Goal: Task Accomplishment & Management: Use online tool/utility

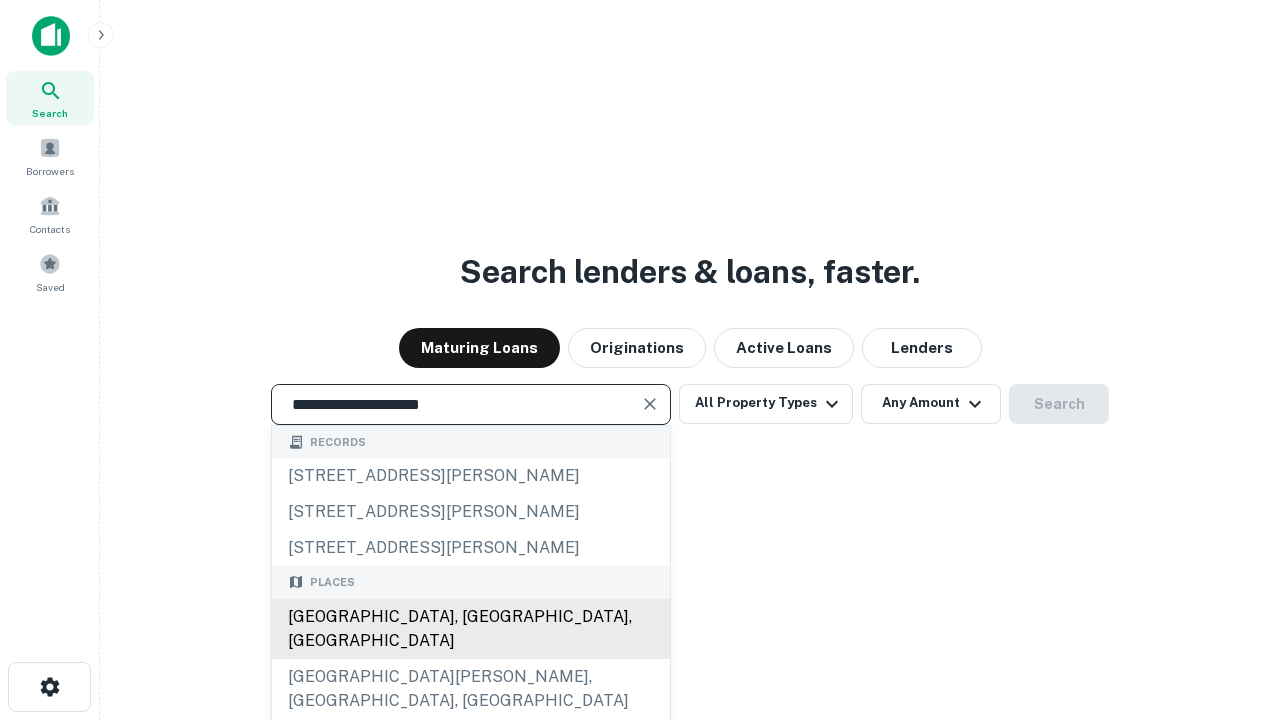
click at [470, 659] on div "[GEOGRAPHIC_DATA], [GEOGRAPHIC_DATA], [GEOGRAPHIC_DATA]" at bounding box center [471, 629] width 398 height 60
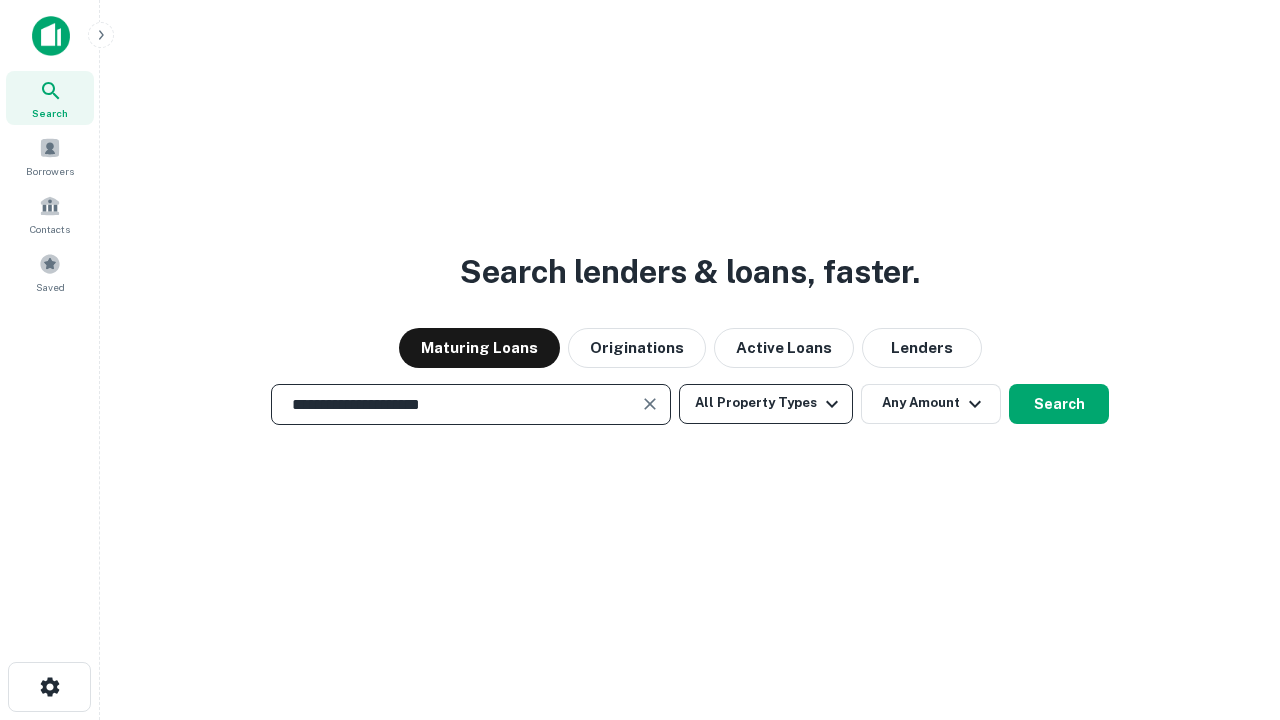
type input "**********"
click at [766, 403] on button "All Property Types" at bounding box center [766, 404] width 174 height 40
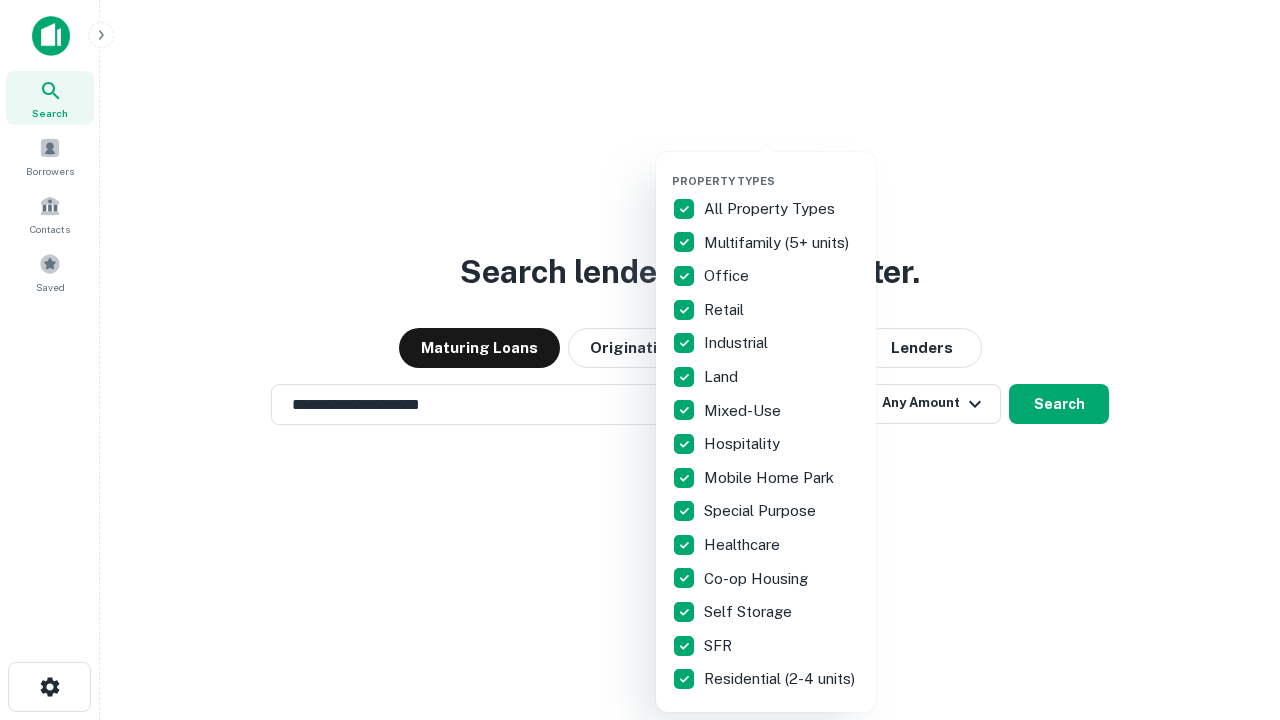
click at [782, 168] on button "button" at bounding box center [782, 168] width 220 height 1
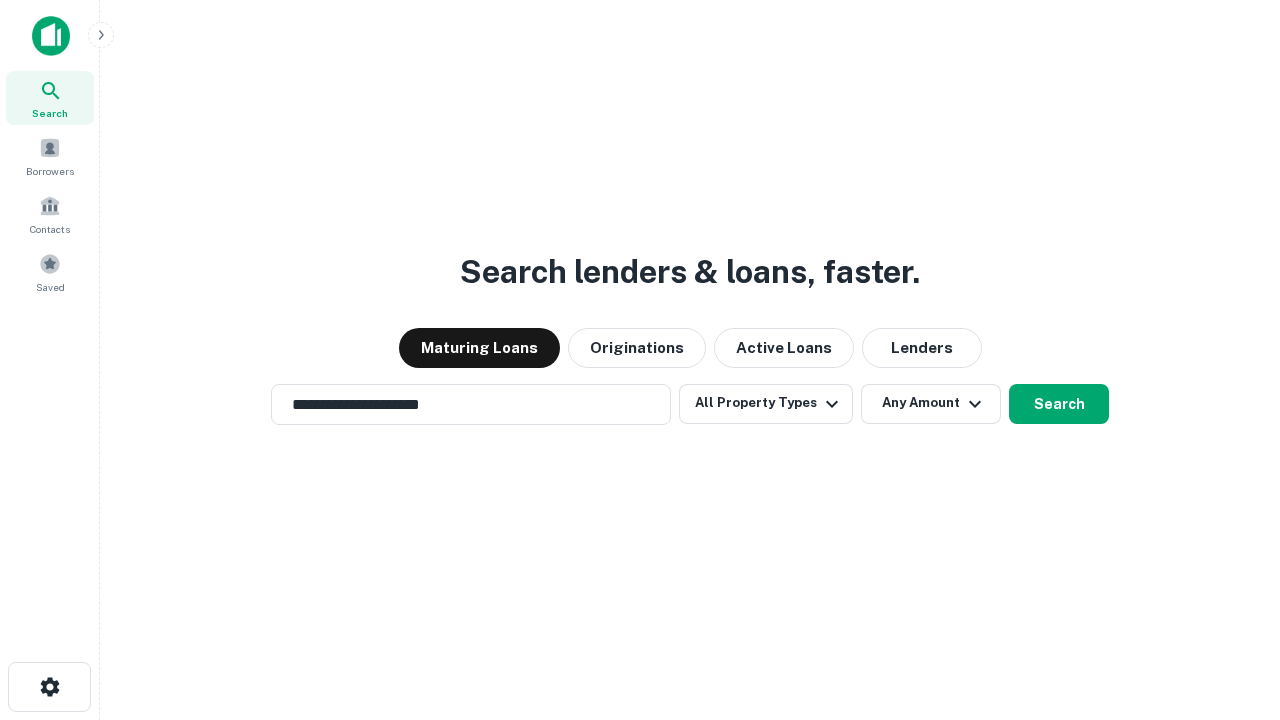
scroll to position [12, 241]
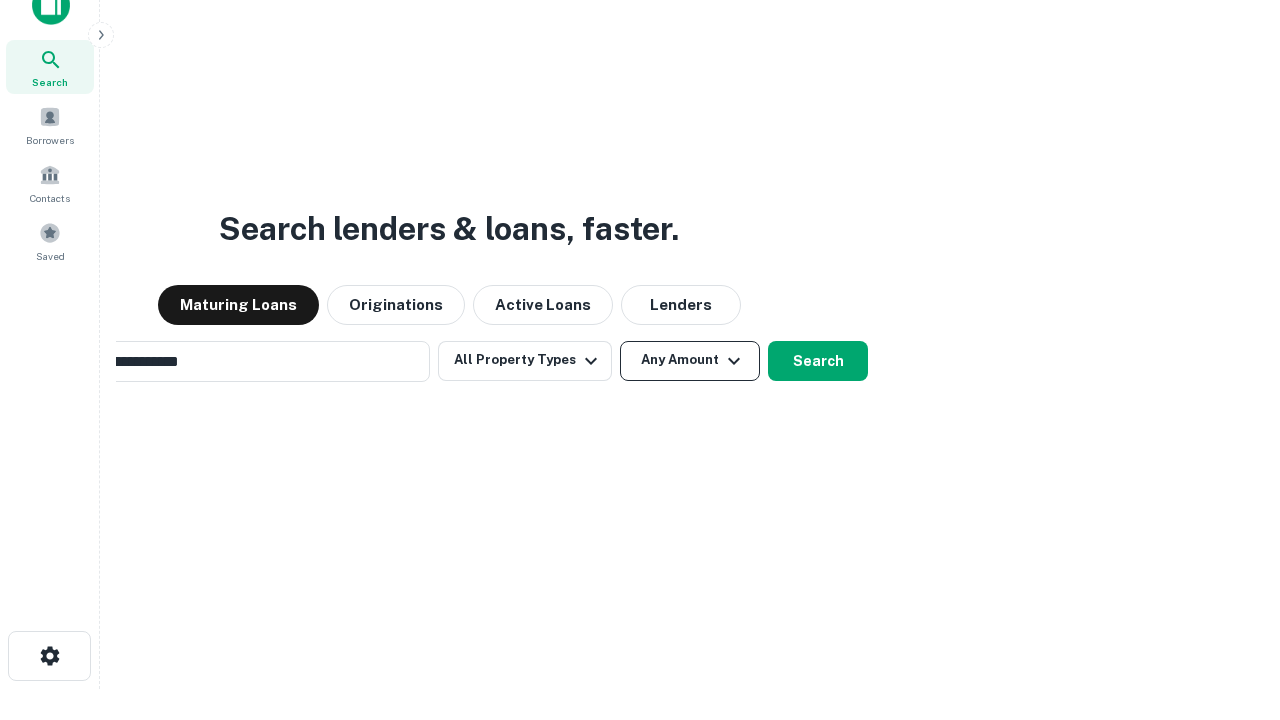
click at [620, 341] on button "Any Amount" at bounding box center [690, 361] width 140 height 40
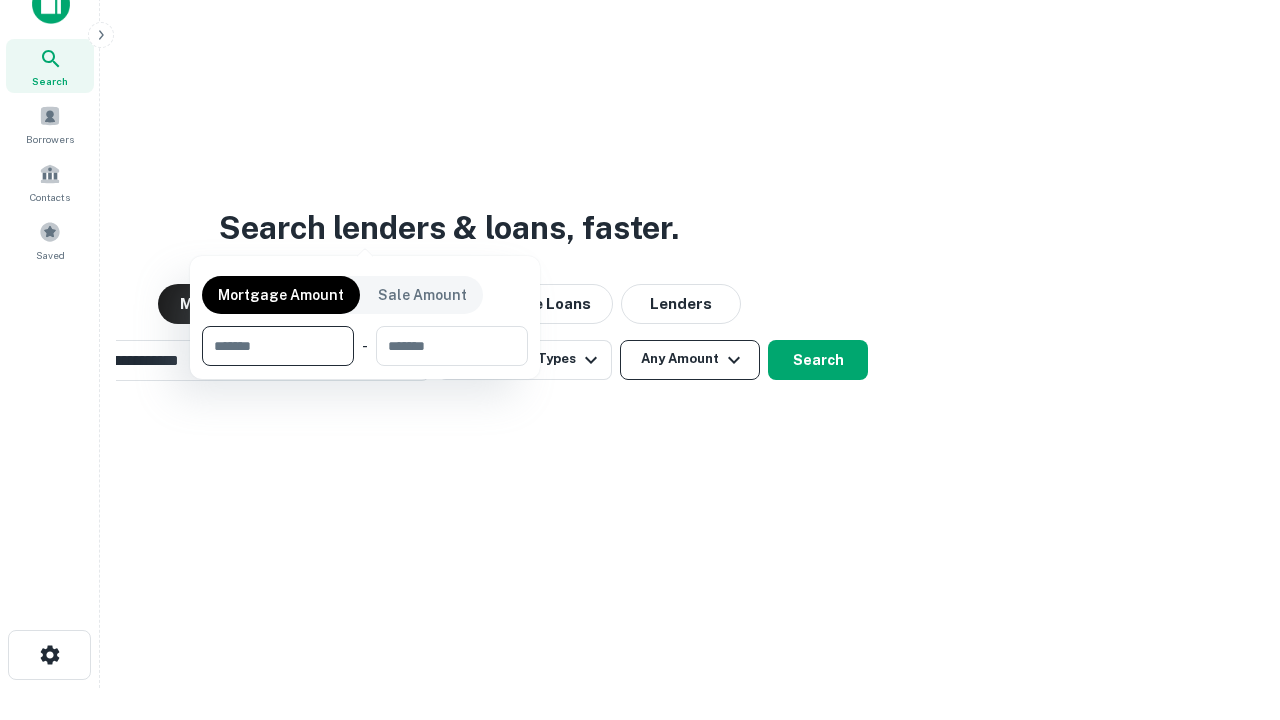
scroll to position [144, 566]
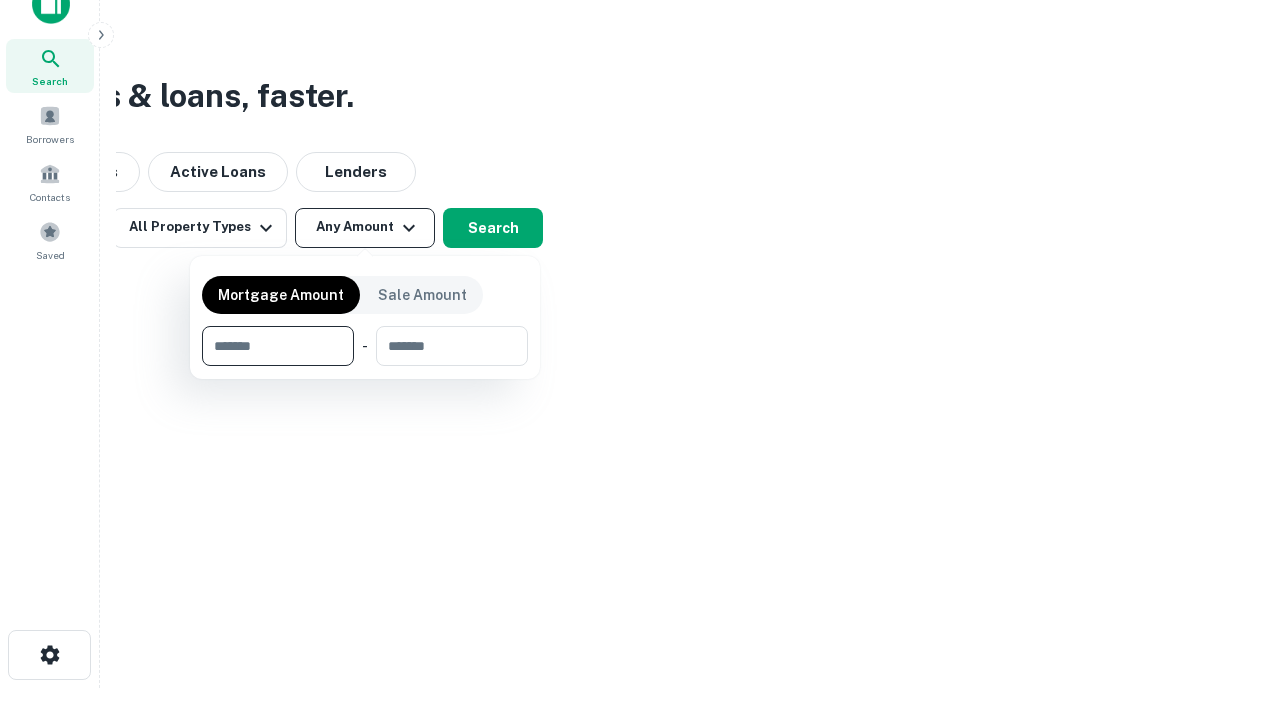
type input "*******"
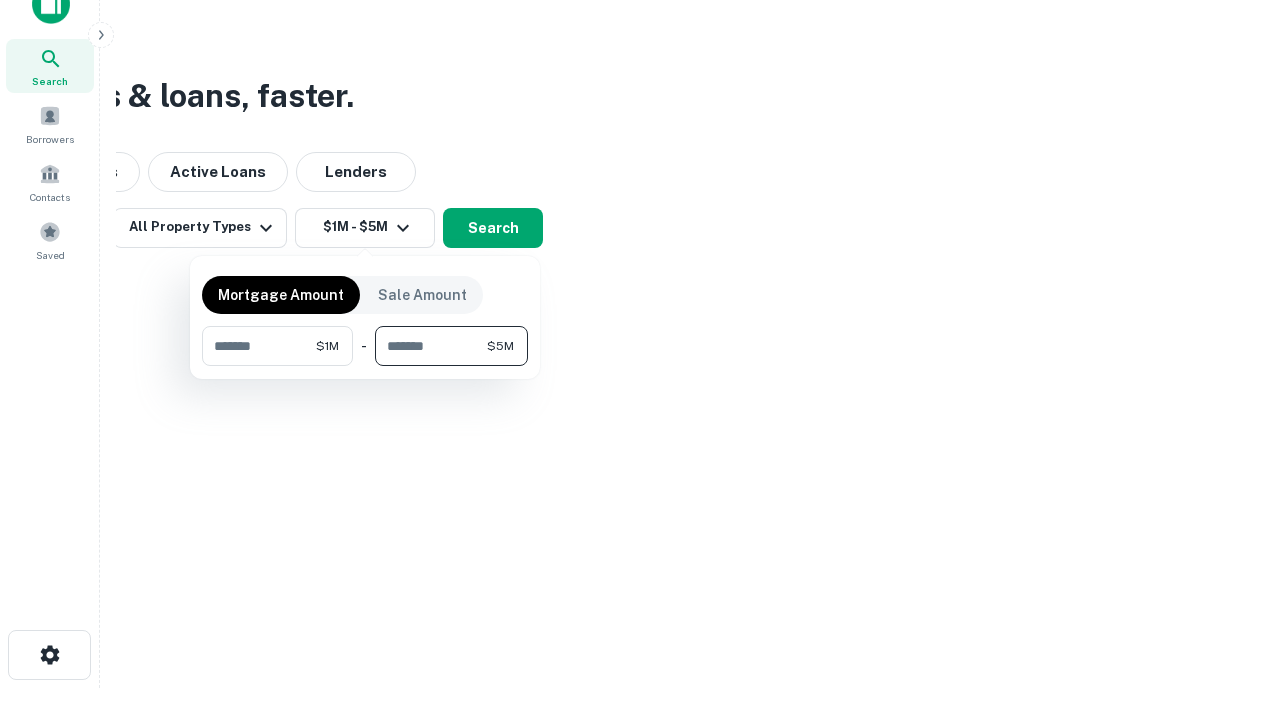
type input "*******"
click at [365, 366] on button "button" at bounding box center [365, 366] width 326 height 1
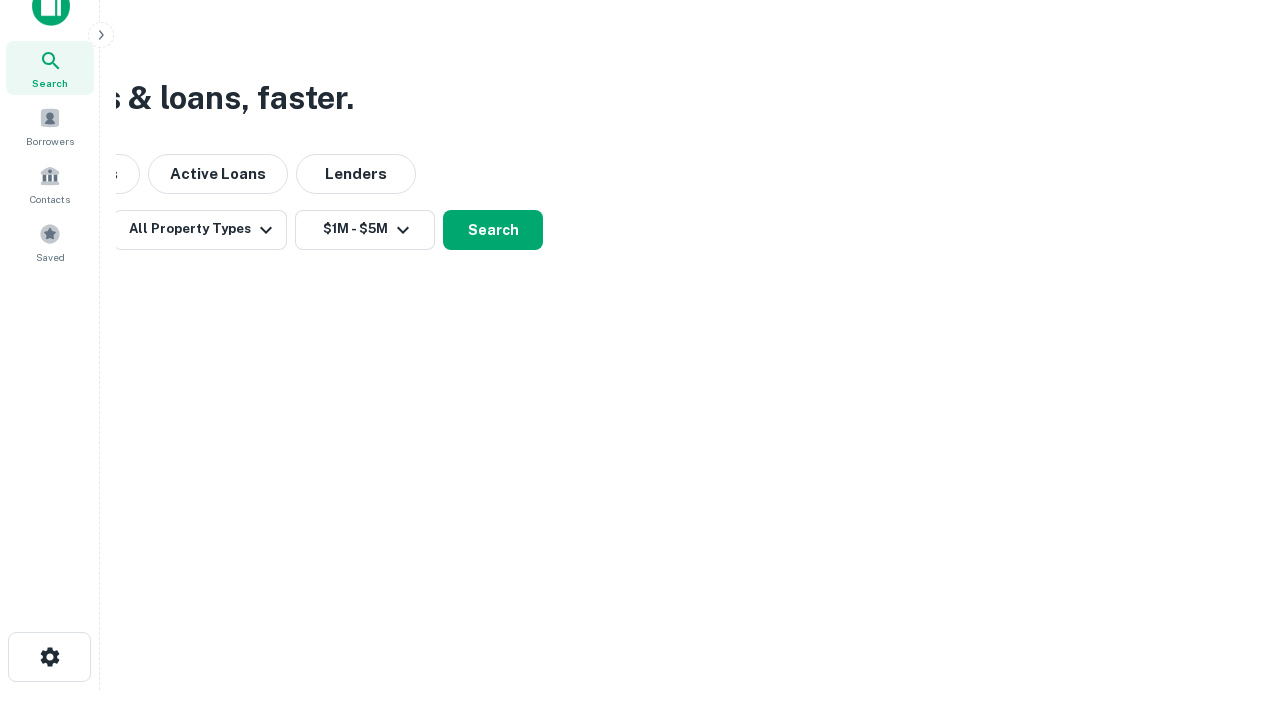
scroll to position [12, 369]
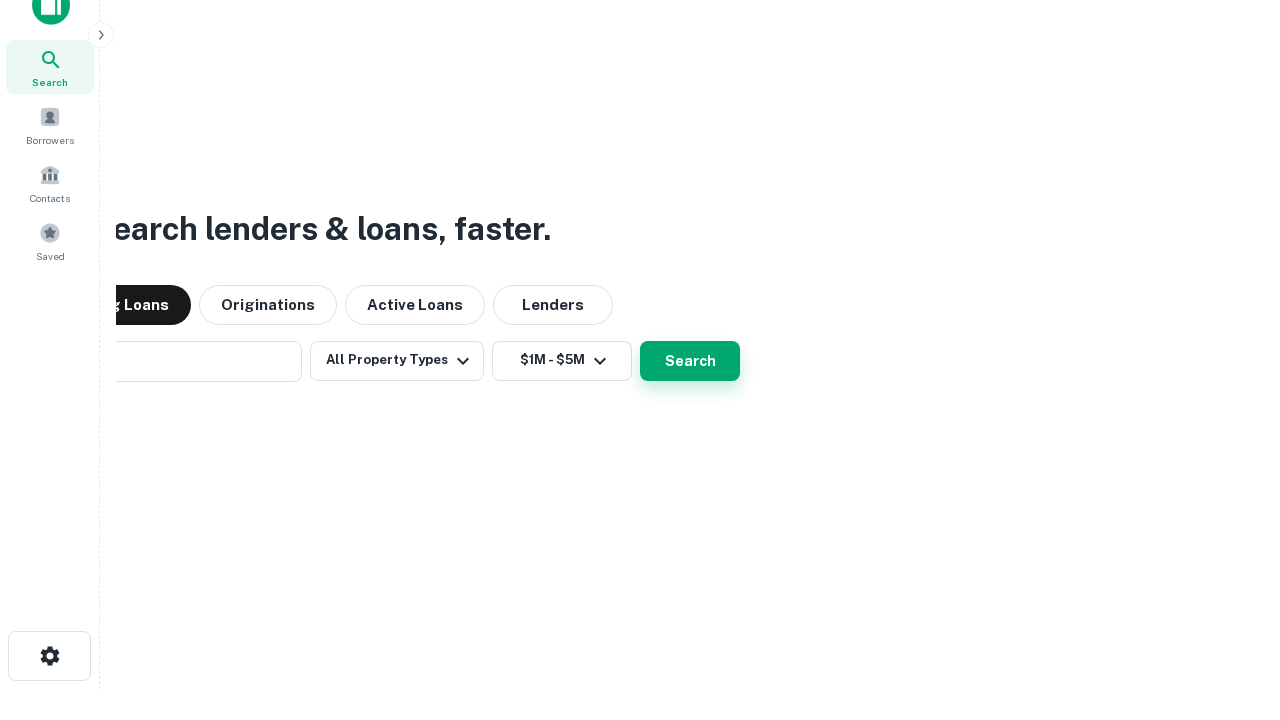
click at [640, 341] on button "Search" at bounding box center [690, 361] width 100 height 40
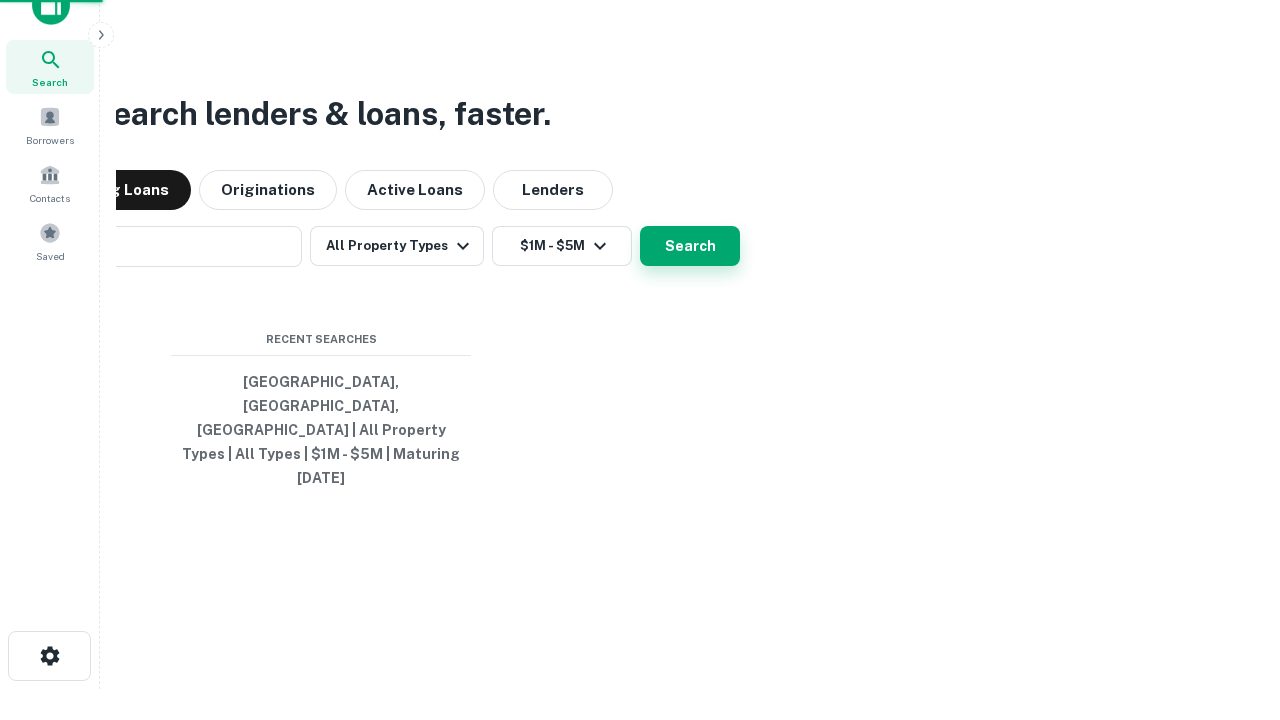
scroll to position [53, 566]
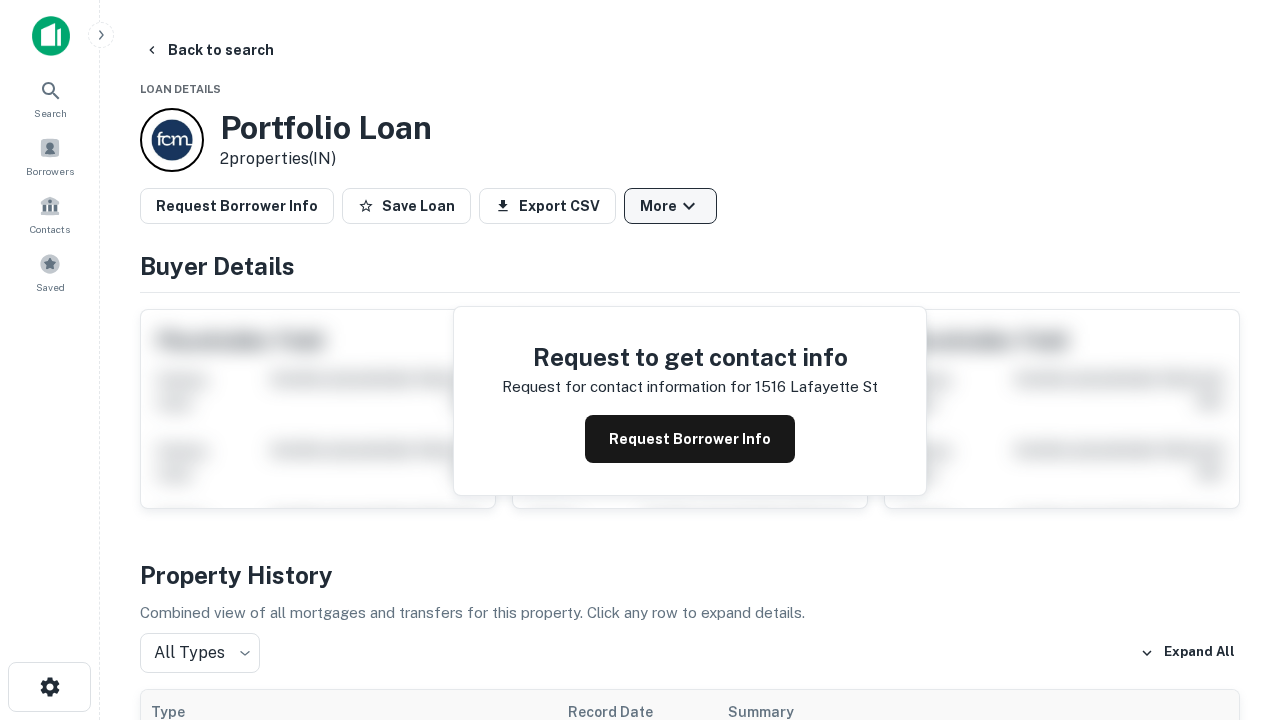
click at [670, 206] on button "More" at bounding box center [670, 206] width 93 height 36
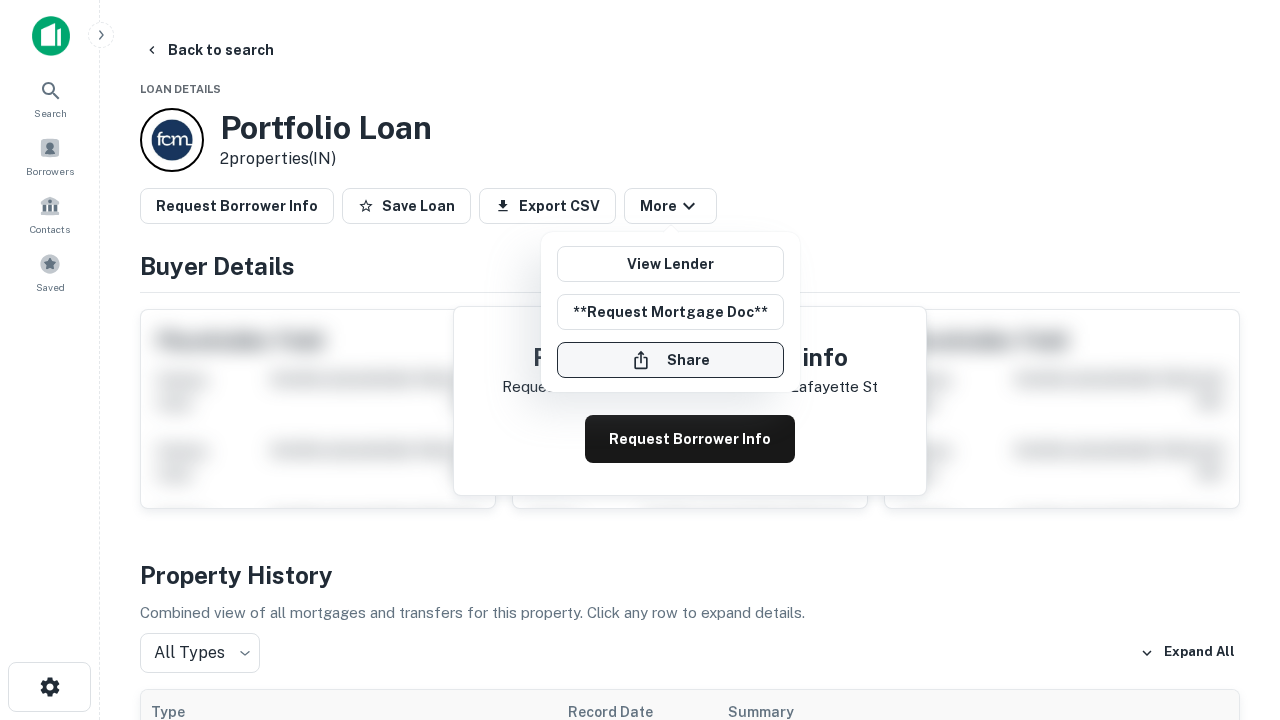
click at [670, 360] on button "Share" at bounding box center [670, 360] width 227 height 36
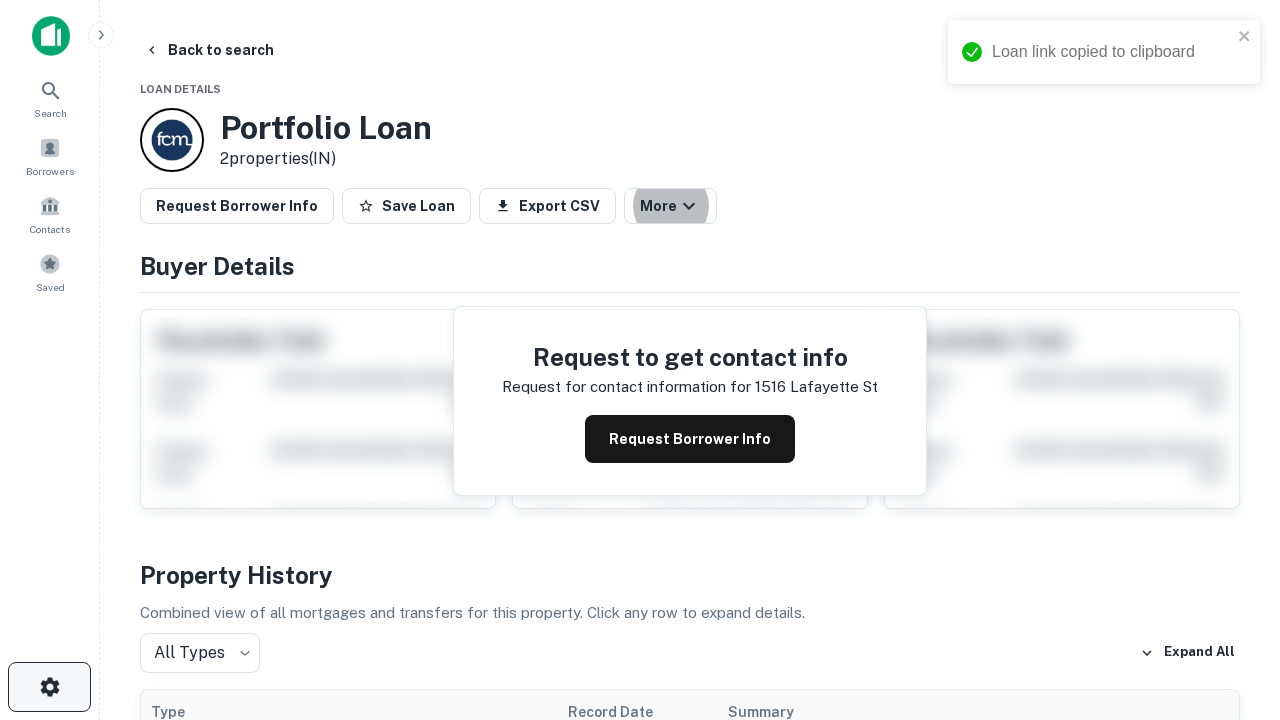
click at [49, 687] on icon "button" at bounding box center [50, 687] width 24 height 24
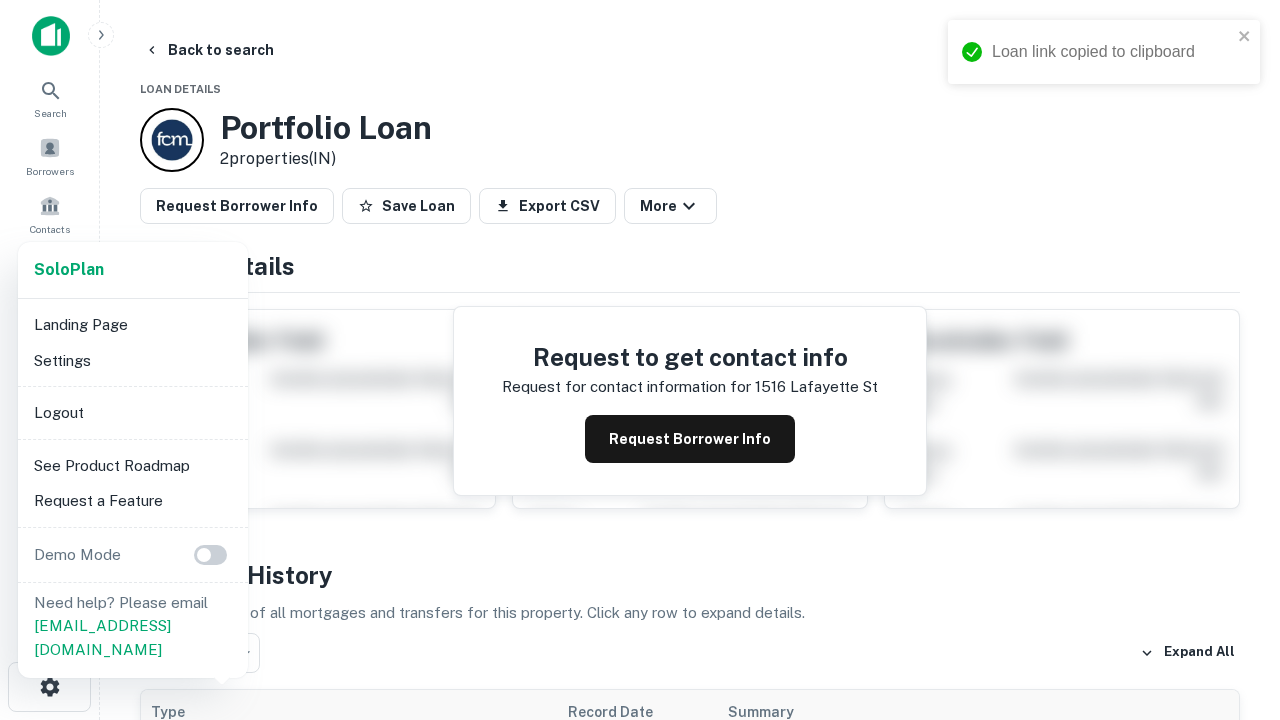
click at [132, 412] on li "Logout" at bounding box center [133, 413] width 214 height 36
